Goal: Ask a question

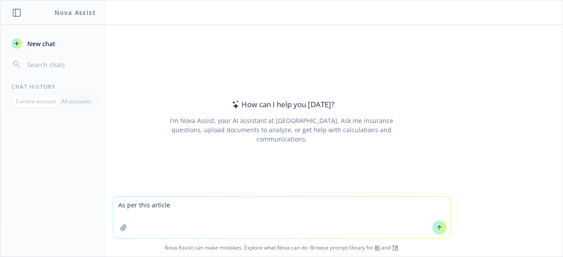
paste textarea "[URL][DOMAIN_NAME]"
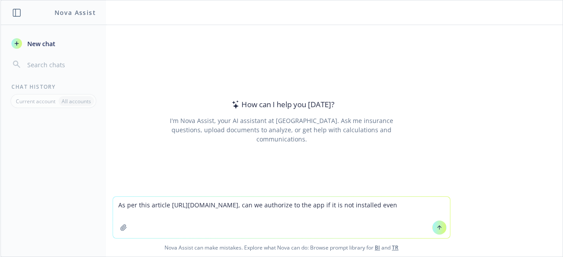
click at [173, 217] on textarea "As per this article [URL][DOMAIN_NAME], can we authorize to the app if it is no…" at bounding box center [281, 217] width 337 height 41
paste textarea "API Access Control is enabled."
type textarea "As per this article [URL][DOMAIN_NAME], can we authorize to the app if it is no…"
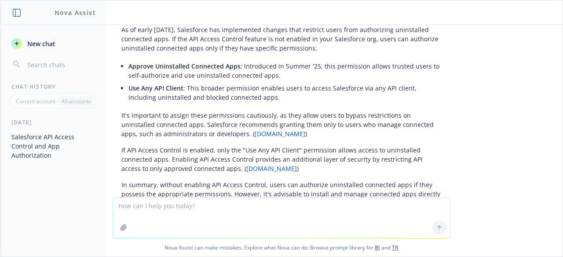
scroll to position [9, 0]
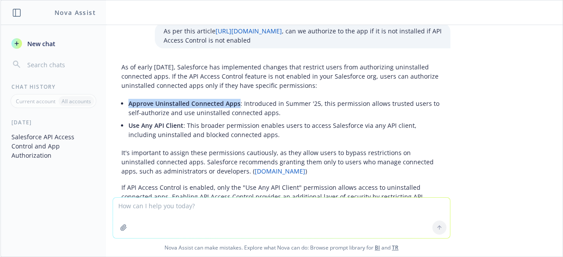
drag, startPoint x: 122, startPoint y: 103, endPoint x: 231, endPoint y: 105, distance: 108.7
click at [231, 105] on span "Approve Uninstalled Connected Apps" at bounding box center [184, 103] width 112 height 8
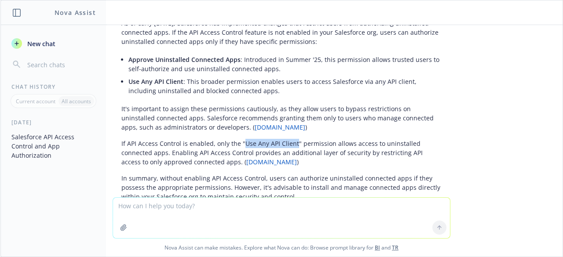
drag, startPoint x: 235, startPoint y: 142, endPoint x: 288, endPoint y: 144, distance: 52.9
click at [288, 144] on p "If API Access Control is enabled, only the "Use Any API Client" permission allo…" at bounding box center [281, 153] width 320 height 28
copy p "Use Any API Client"
click at [216, 220] on textarea at bounding box center [281, 218] width 337 height 40
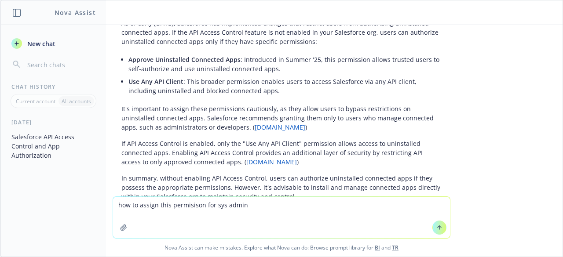
paste textarea "Use Any API Client"
type textarea "how to assign this permisison for sys adminUse Any API Client"
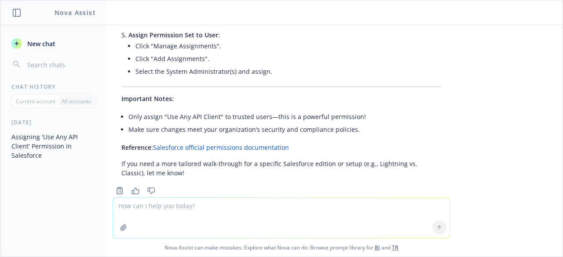
scroll to position [603, 0]
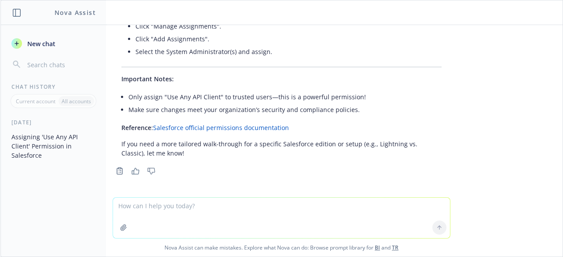
click at [196, 211] on textarea at bounding box center [281, 218] width 337 height 40
type textarea "but i cannot find this permisison in permisison set"
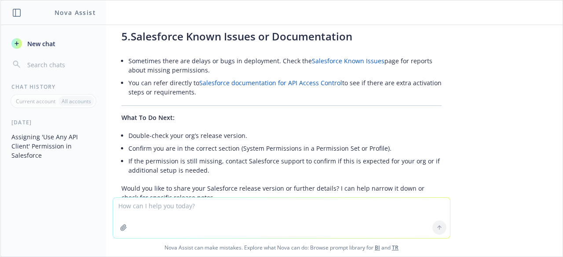
scroll to position [1229, 0]
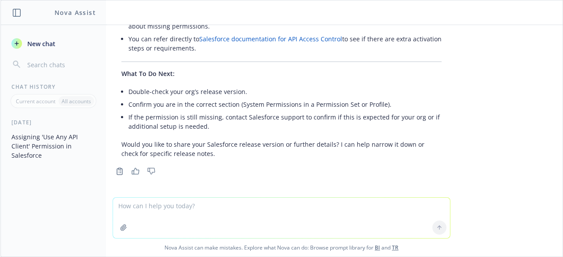
click at [316, 204] on textarea at bounding box center [281, 218] width 337 height 40
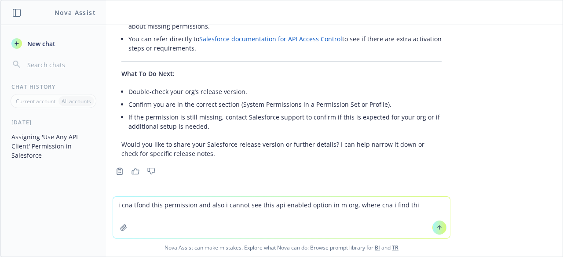
type textarea "i cna tfond this permission and also i cannot see this api enabled option in m …"
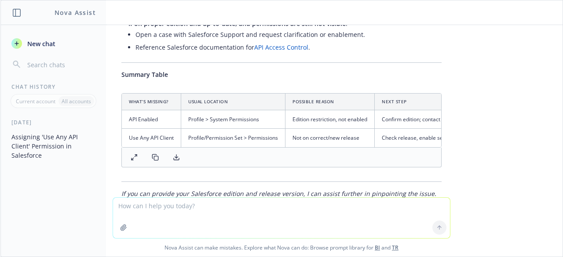
scroll to position [2026, 0]
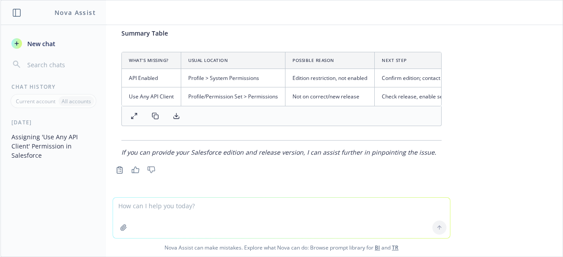
click at [250, 206] on textarea at bounding box center [281, 218] width 337 height 40
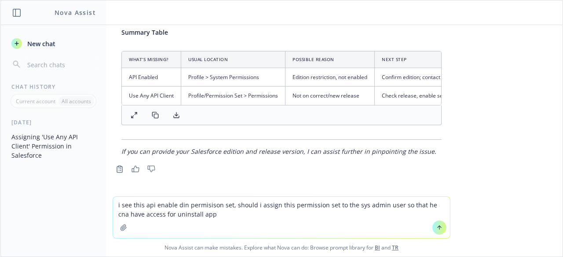
type textarea "i see this api enable din permisison set, should i assign this permission set t…"
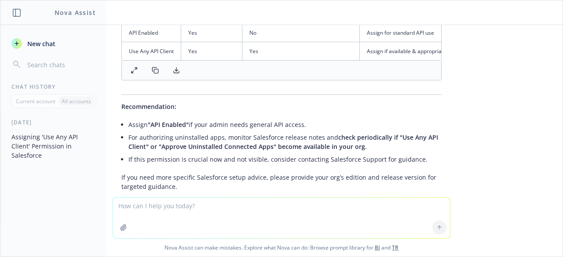
scroll to position [2470, 0]
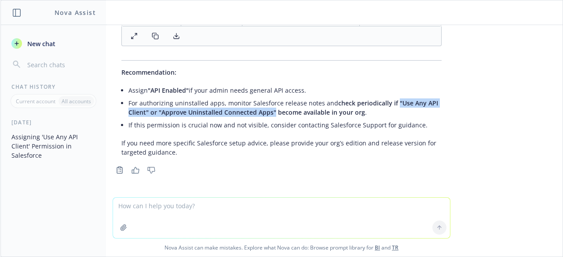
drag, startPoint x: 386, startPoint y: 103, endPoint x: 268, endPoint y: 114, distance: 119.3
click at [268, 114] on span "check periodically if "Use Any API Client" or "Approve Uninstalled Connected Ap…" at bounding box center [283, 108] width 310 height 18
copy span ""Use Any API Client" or "Approve Uninstalled Connected Apps""
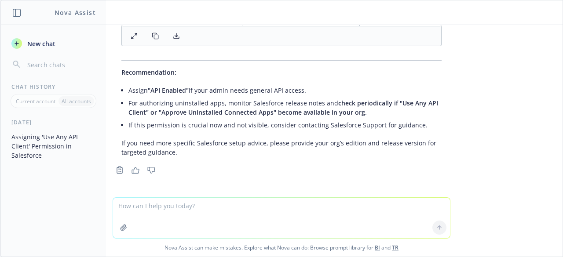
click at [219, 202] on textarea at bounding box center [281, 218] width 337 height 40
click at [200, 205] on textarea "why any of this is not availbe n org," at bounding box center [281, 217] width 337 height 41
click at [158, 205] on textarea "why any of this is not availbe in org," at bounding box center [281, 217] width 337 height 41
paste textarea ""Use Any API Client" or "Approve Uninstalled Connected Apps""
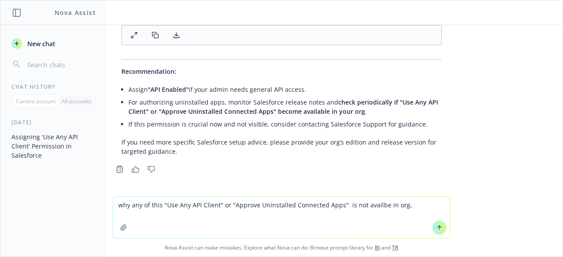
type textarea "why any of this "Use Any API Client" or "Approve Uninstalled Connected Apps" is…"
click at [372, 213] on textarea "why any of this "Use Any API Client" or "Approve Uninstalled Connected Apps" is…" at bounding box center [281, 217] width 337 height 41
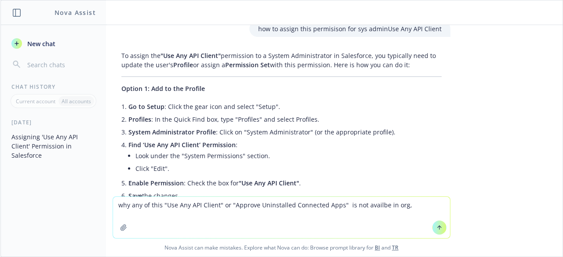
scroll to position [308, 0]
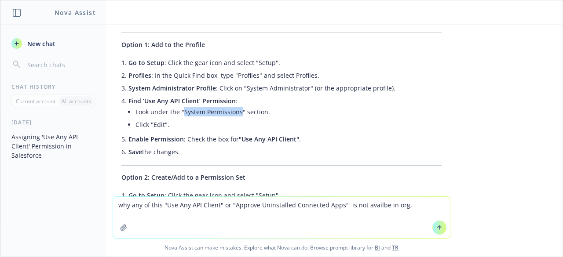
drag, startPoint x: 178, startPoint y: 111, endPoint x: 234, endPoint y: 111, distance: 56.3
click at [234, 111] on li "Look under the "System Permissions" section." at bounding box center [289, 112] width 306 height 13
drag, startPoint x: 235, startPoint y: 139, endPoint x: 288, endPoint y: 141, distance: 52.9
click at [288, 141] on span ""Use Any API Client"" at bounding box center [269, 139] width 60 height 8
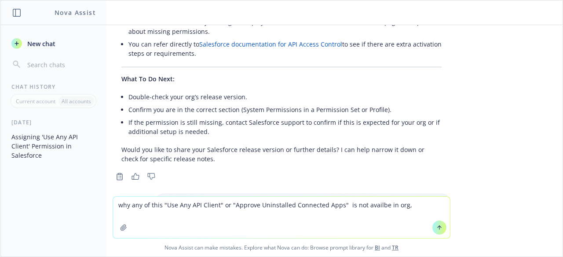
scroll to position [1232, 0]
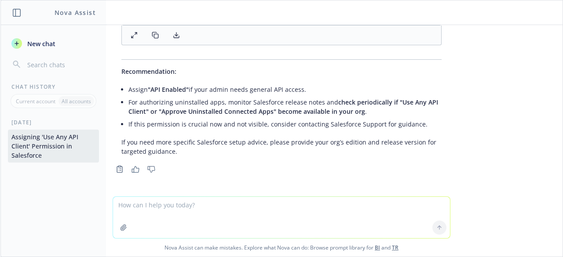
scroll to position [2471, 0]
click at [239, 213] on textarea at bounding box center [281, 217] width 337 height 41
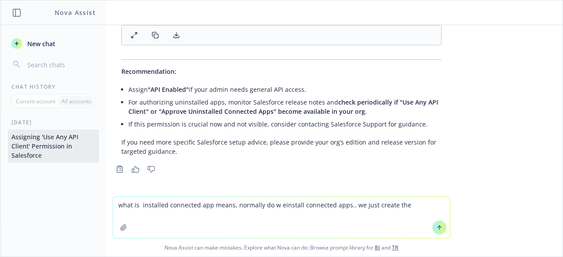
type textarea "what is installed connected app means, normally do w einstall connected apps.. …"
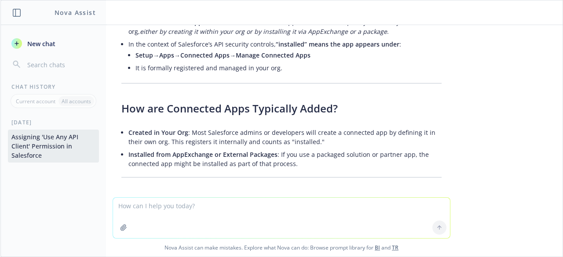
scroll to position [2758, 0]
